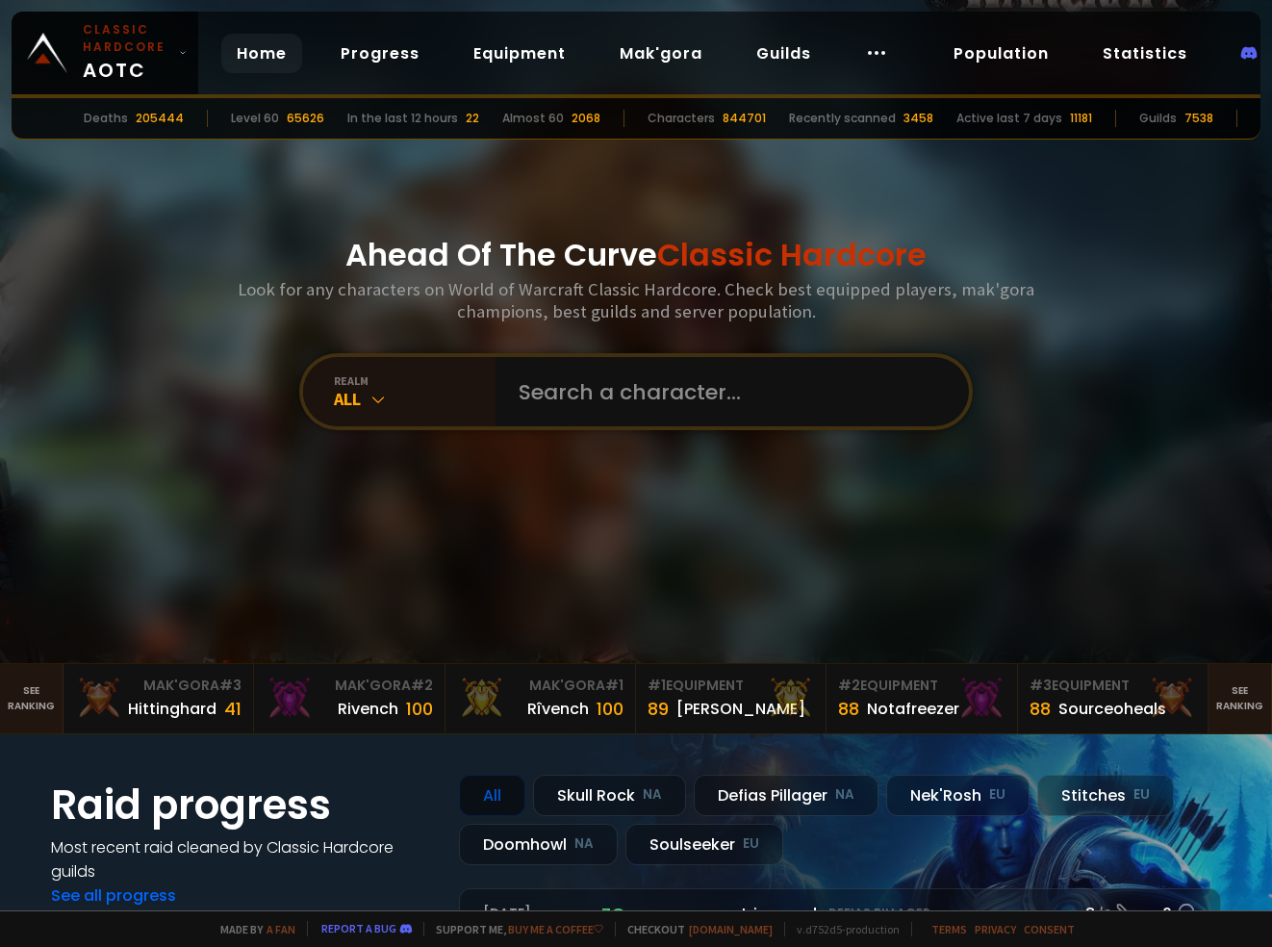
scroll to position [364, 0]
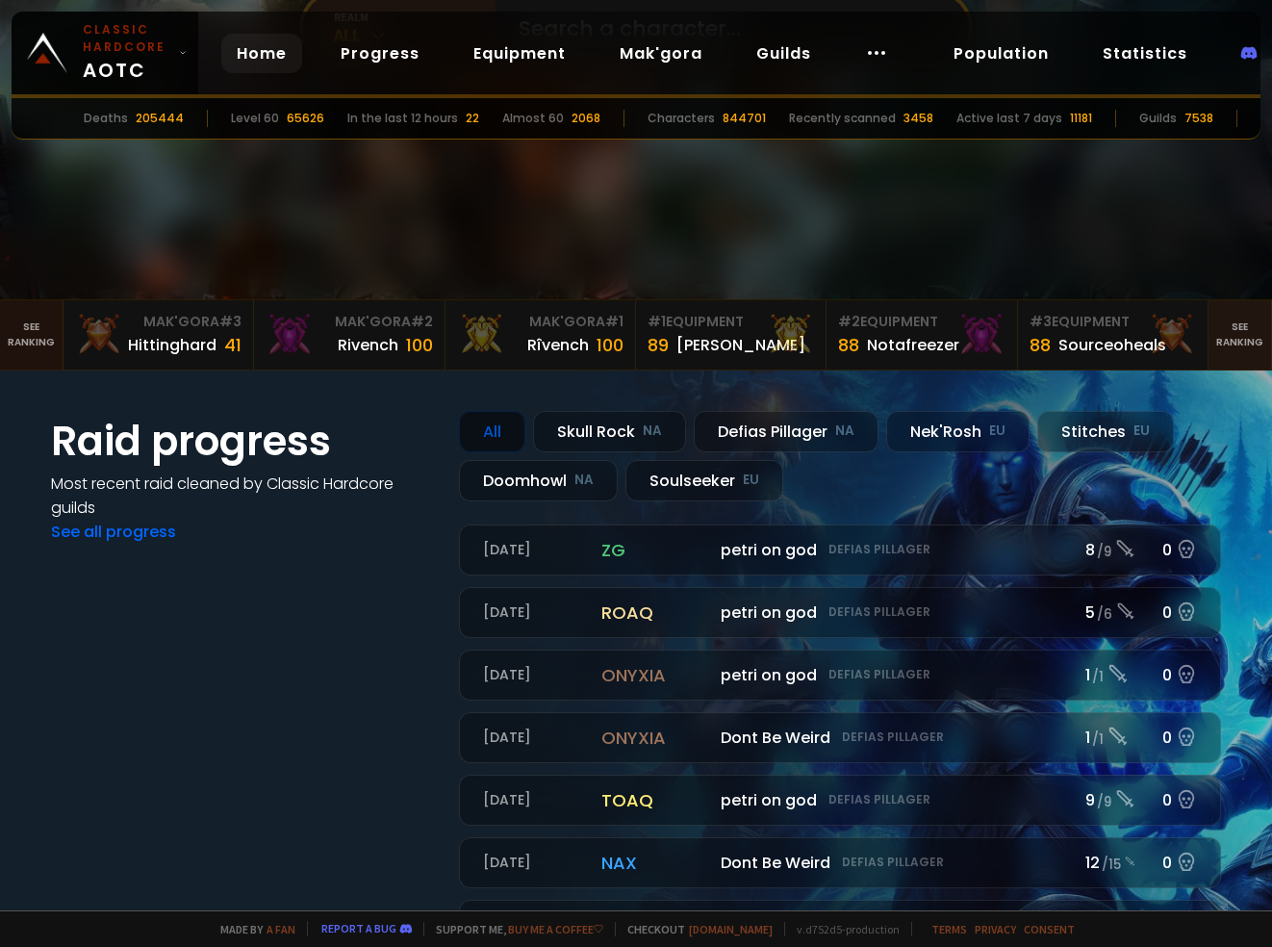
click at [23, 322] on link "See ranking" at bounding box center [32, 334] width 64 height 69
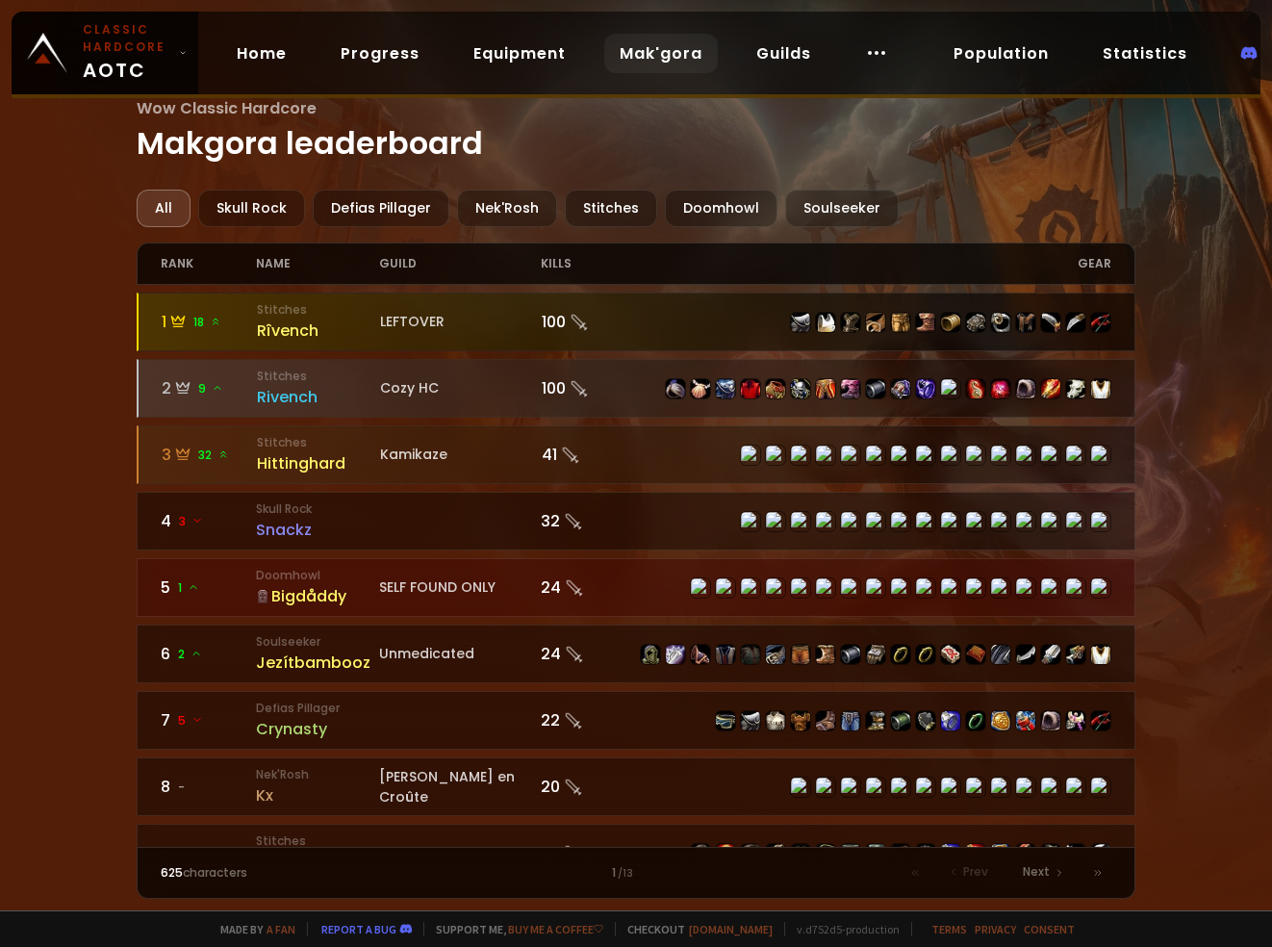
click at [566, 325] on div "100" at bounding box center [589, 322] width 95 height 24
click at [276, 329] on div "Rîvench" at bounding box center [318, 331] width 123 height 24
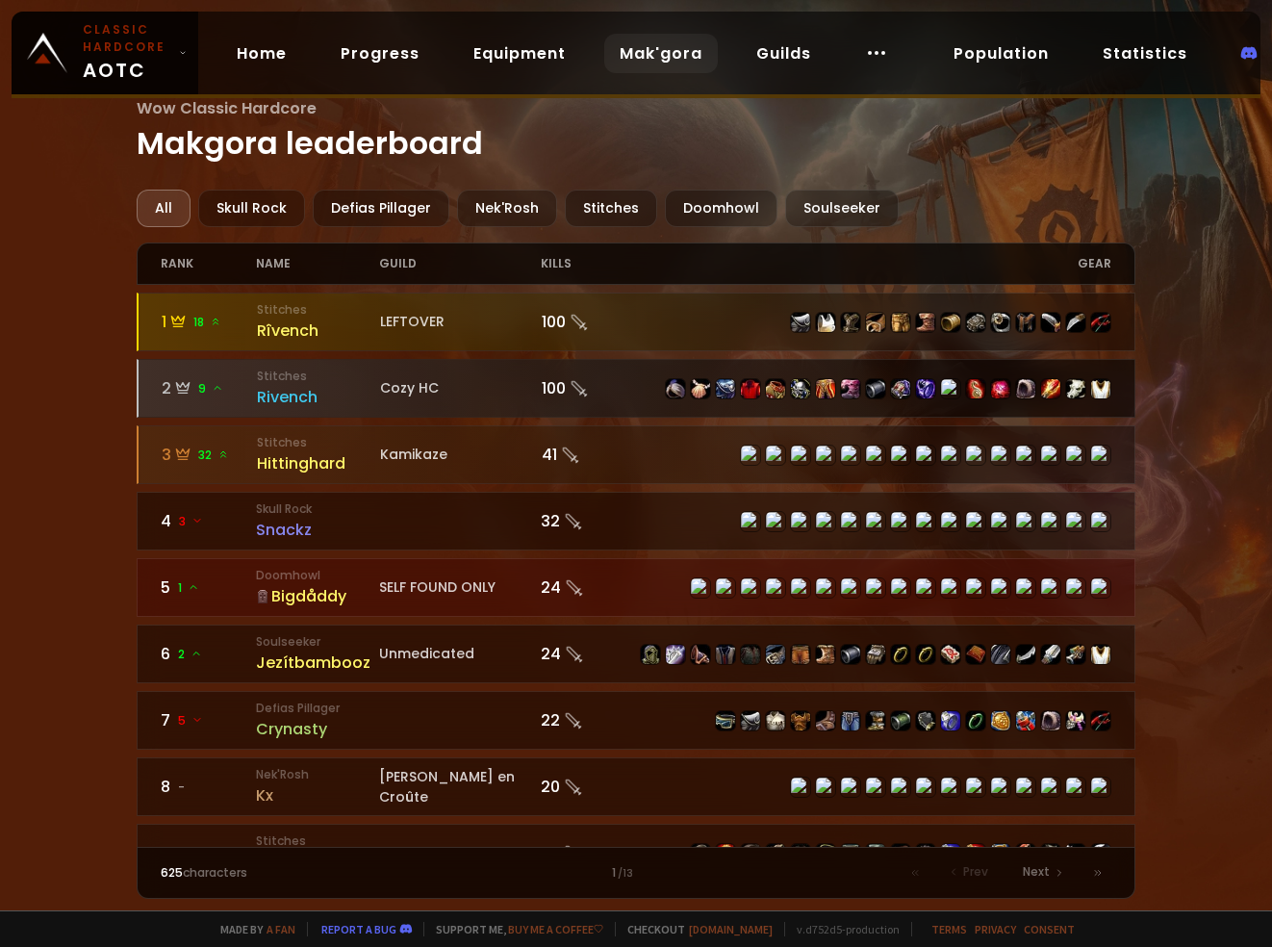
click at [284, 399] on div "Rivench" at bounding box center [318, 397] width 123 height 24
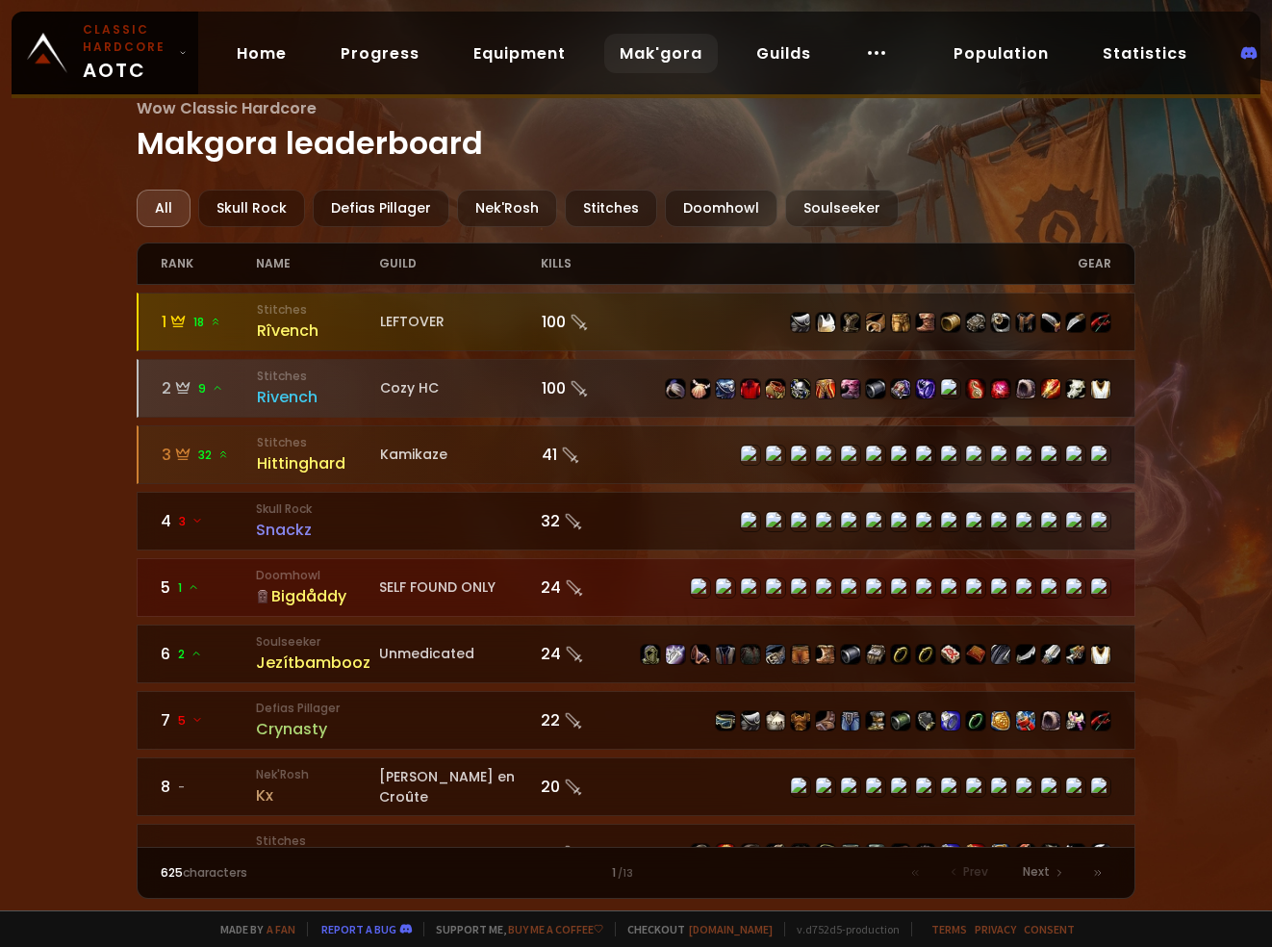
click at [225, 150] on h1 "Wow Classic Hardcore Makgora leaderboard" at bounding box center [636, 131] width 999 height 70
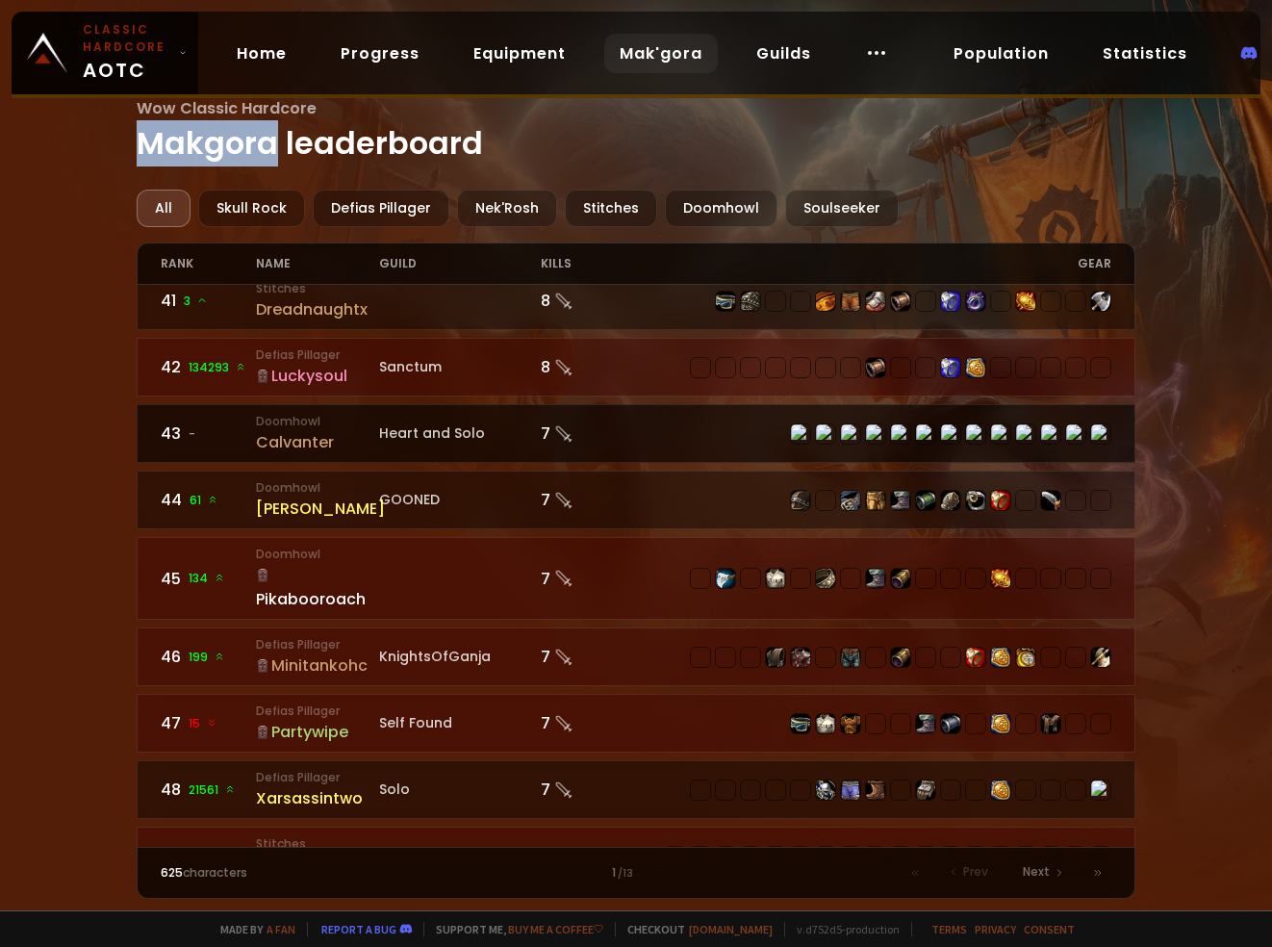
scroll to position [2717, 0]
